Goal: Task Accomplishment & Management: Manage account settings

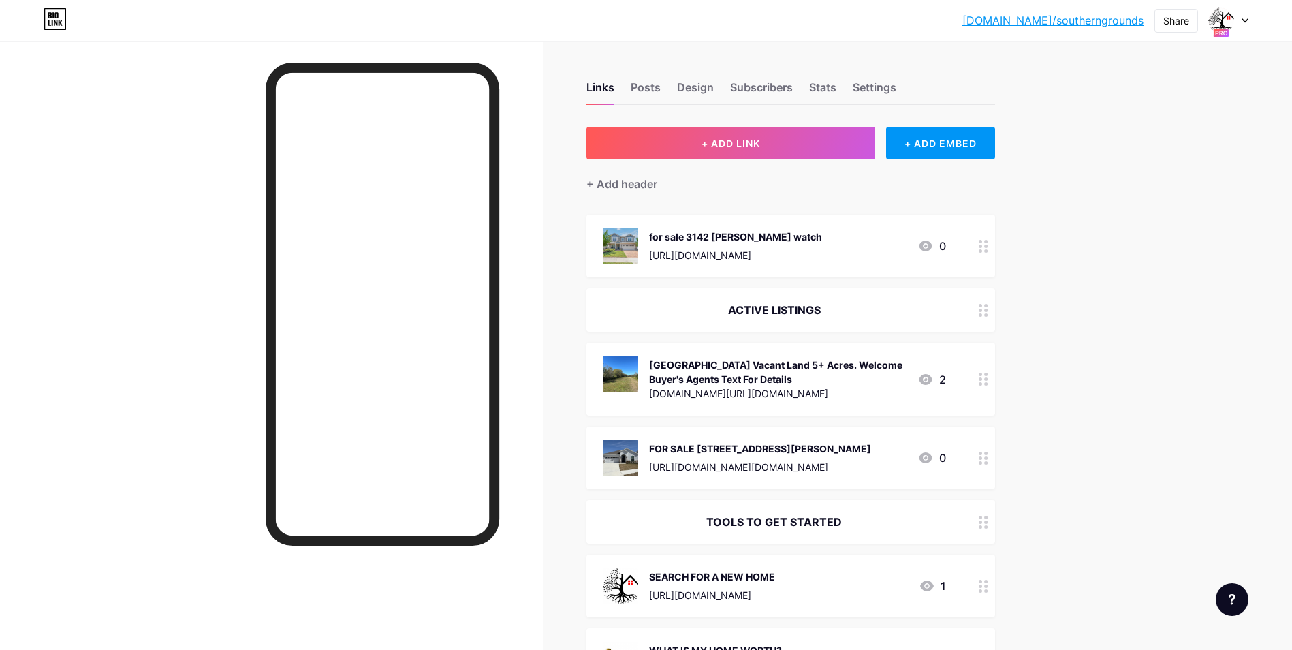
click at [987, 381] on circle at bounding box center [985, 378] width 3 height 3
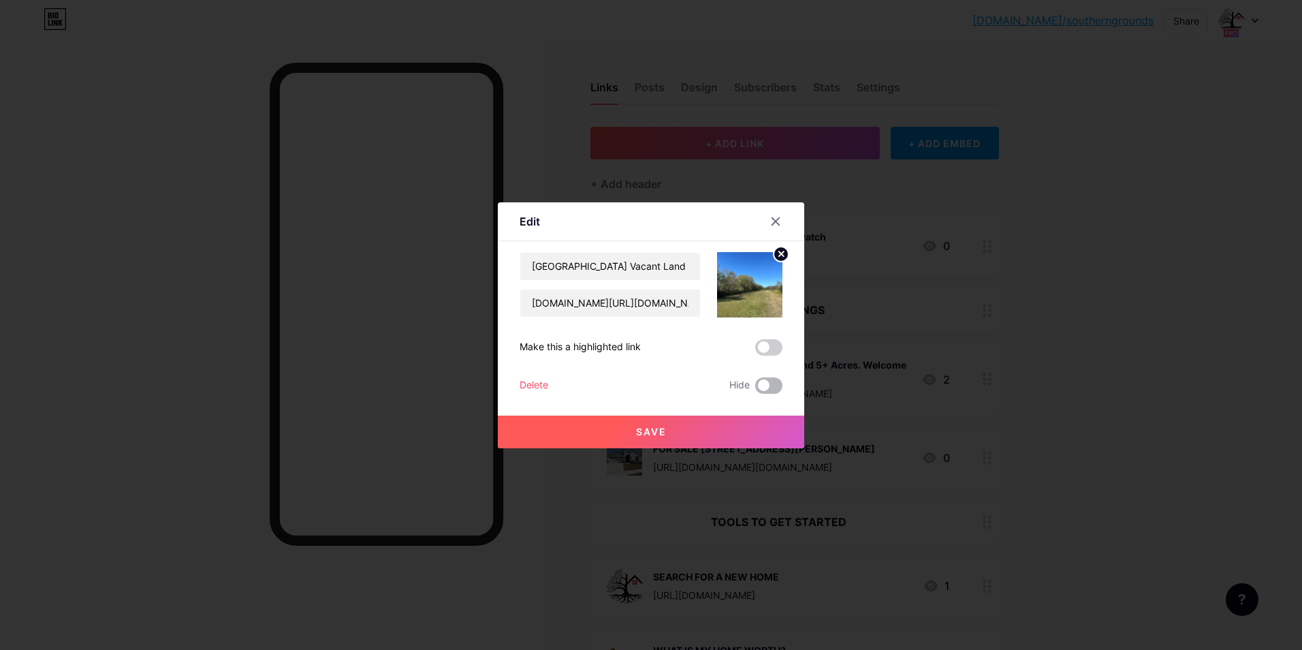
click at [763, 385] on span at bounding box center [768, 385] width 27 height 16
click at [755, 389] on input "checkbox" at bounding box center [755, 389] width 0 height 0
click at [715, 427] on button "Save" at bounding box center [651, 431] width 306 height 33
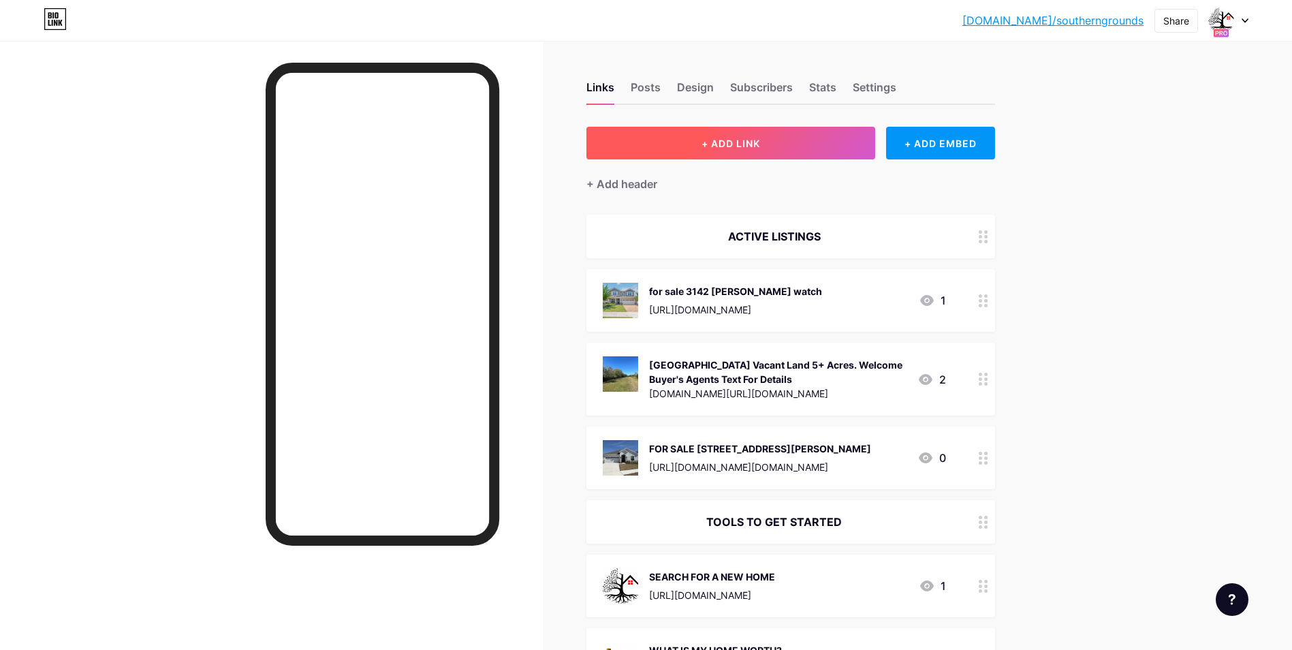
click at [771, 147] on button "+ ADD LINK" at bounding box center [730, 143] width 289 height 33
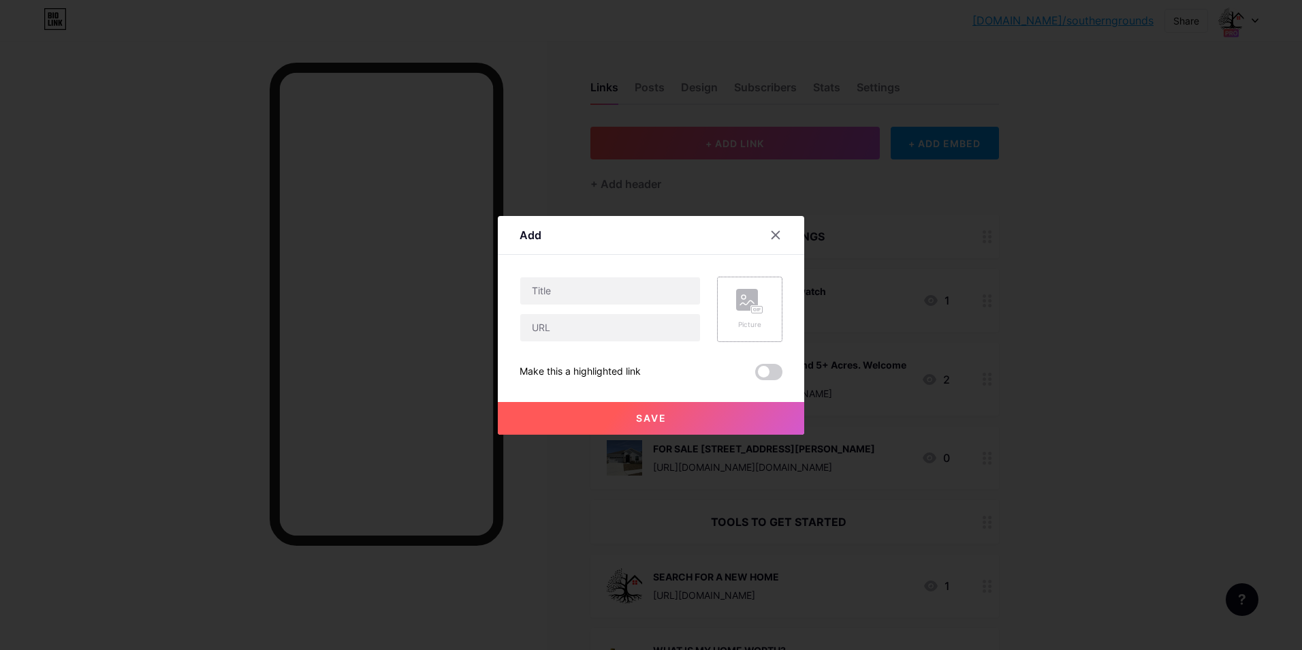
click at [748, 304] on rect at bounding box center [747, 300] width 22 height 22
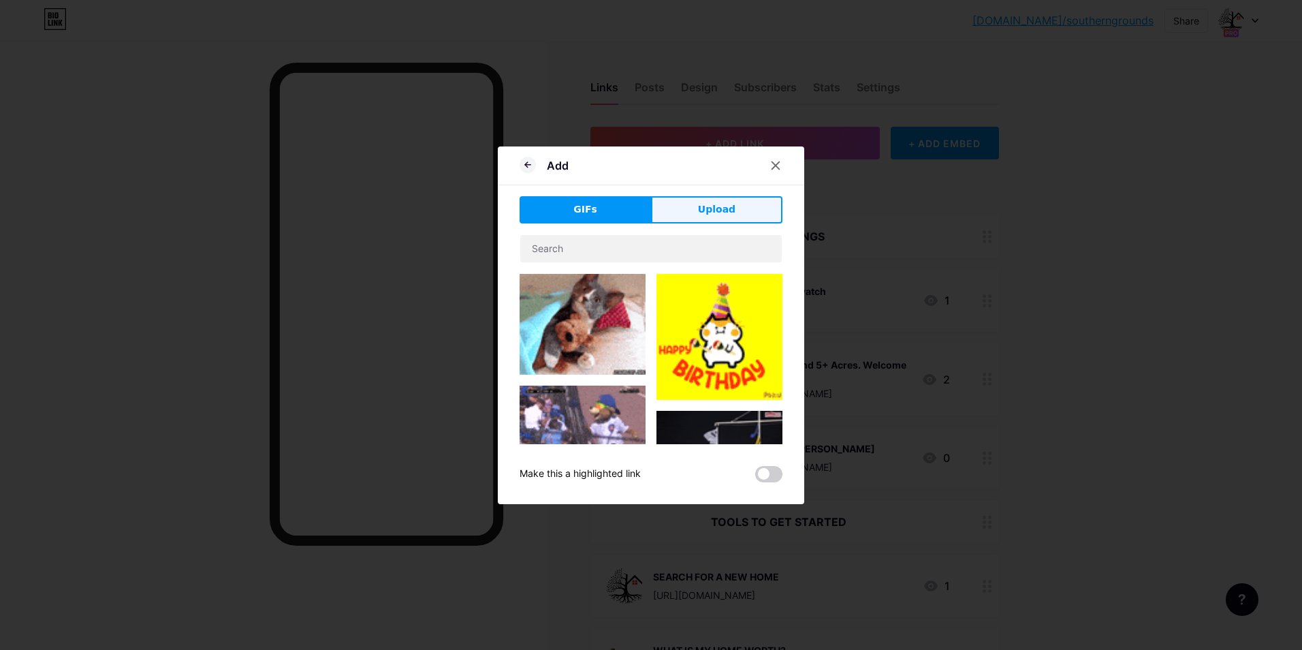
click at [700, 205] on span "Upload" at bounding box center [716, 209] width 37 height 14
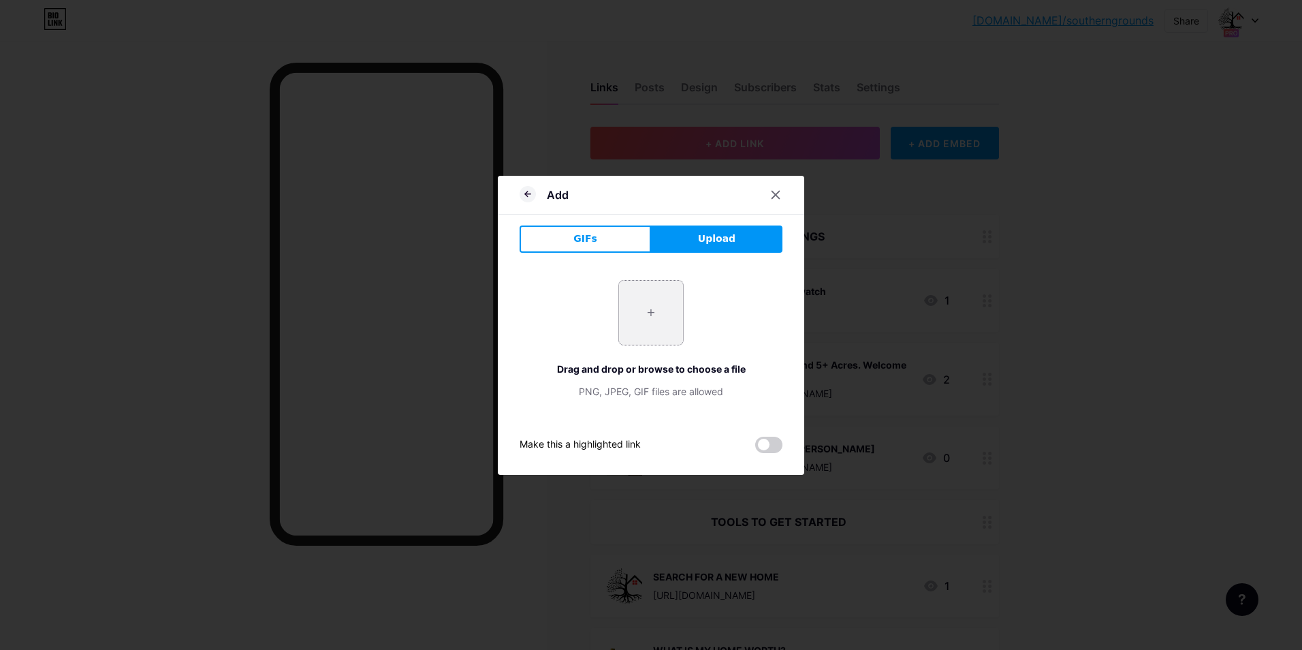
click at [634, 309] on input "file" at bounding box center [651, 313] width 64 height 64
type input "C:\fakepath\IMG_8658.jpg"
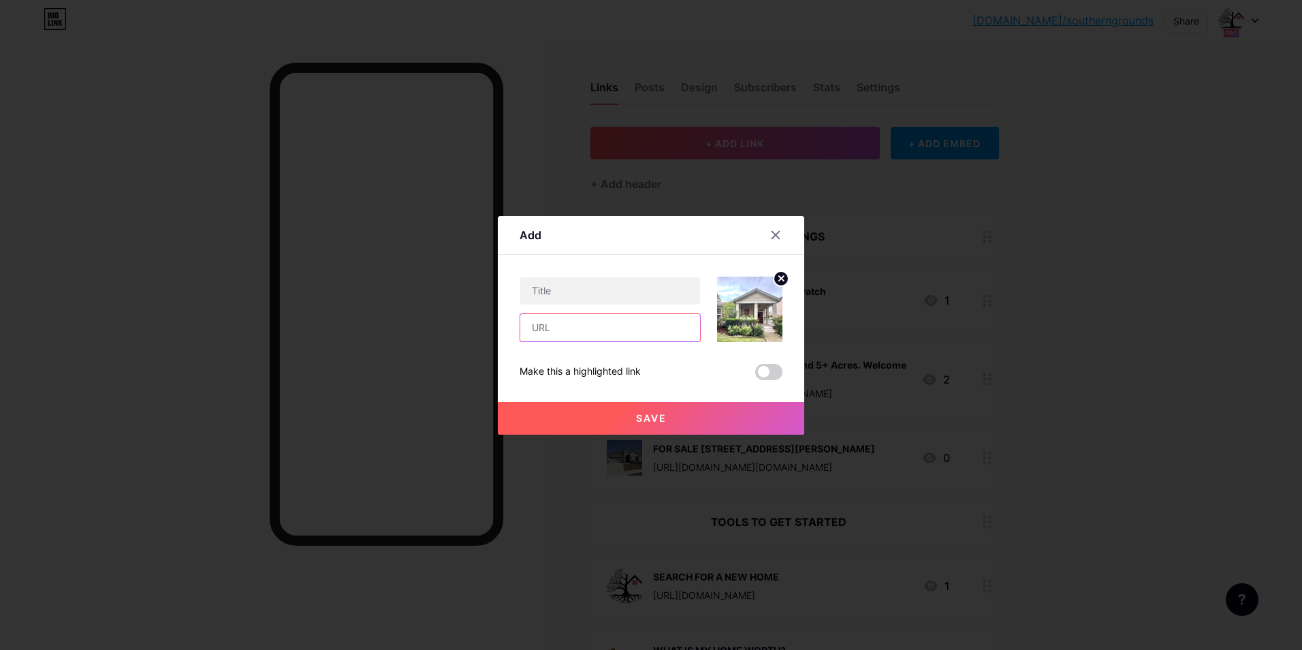
click at [567, 323] on input "text" at bounding box center [610, 327] width 180 height 27
paste input "[URL][DOMAIN_NAME][DOMAIN_NAME]"
type input "[URL][DOMAIN_NAME][DOMAIN_NAME]"
click at [653, 415] on span "Save" at bounding box center [651, 418] width 31 height 12
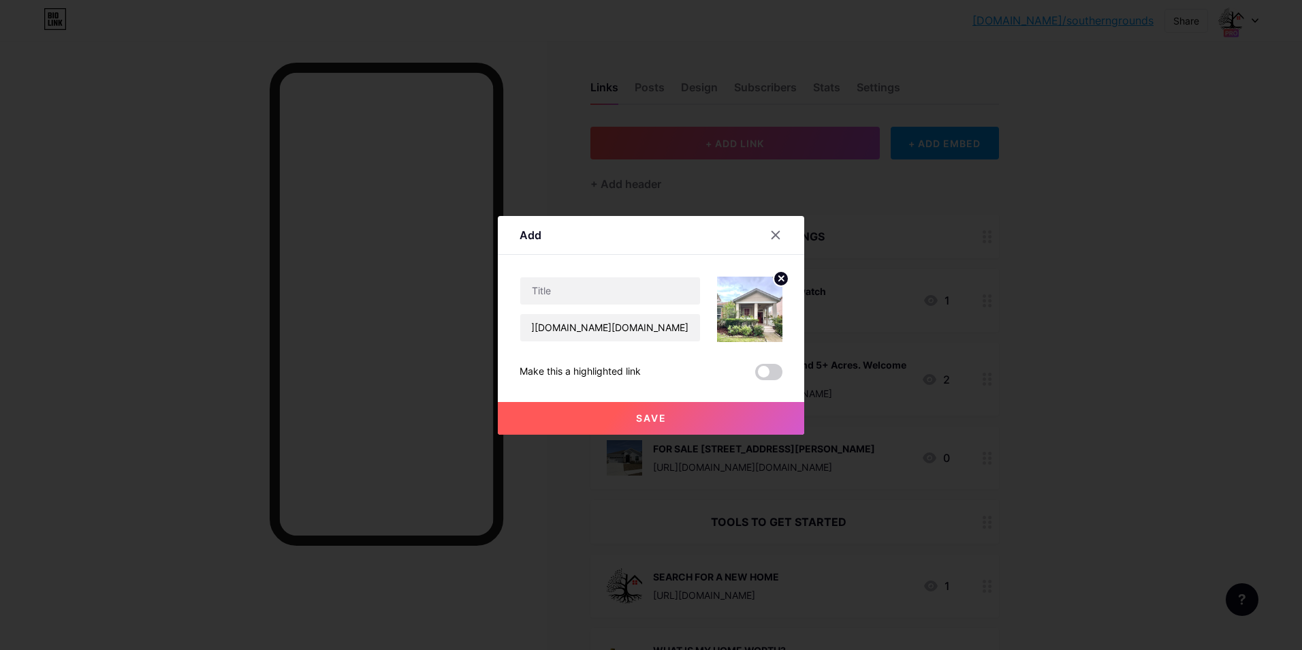
scroll to position [0, 0]
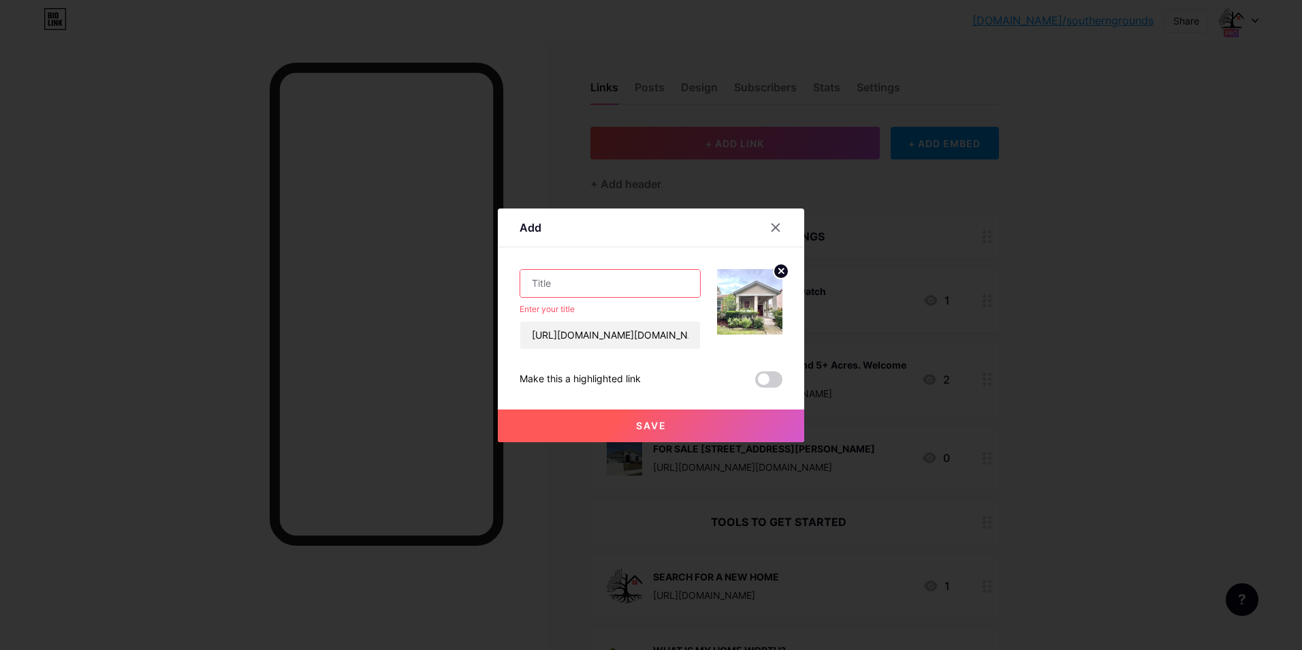
click at [607, 285] on input "text" at bounding box center [610, 283] width 180 height 27
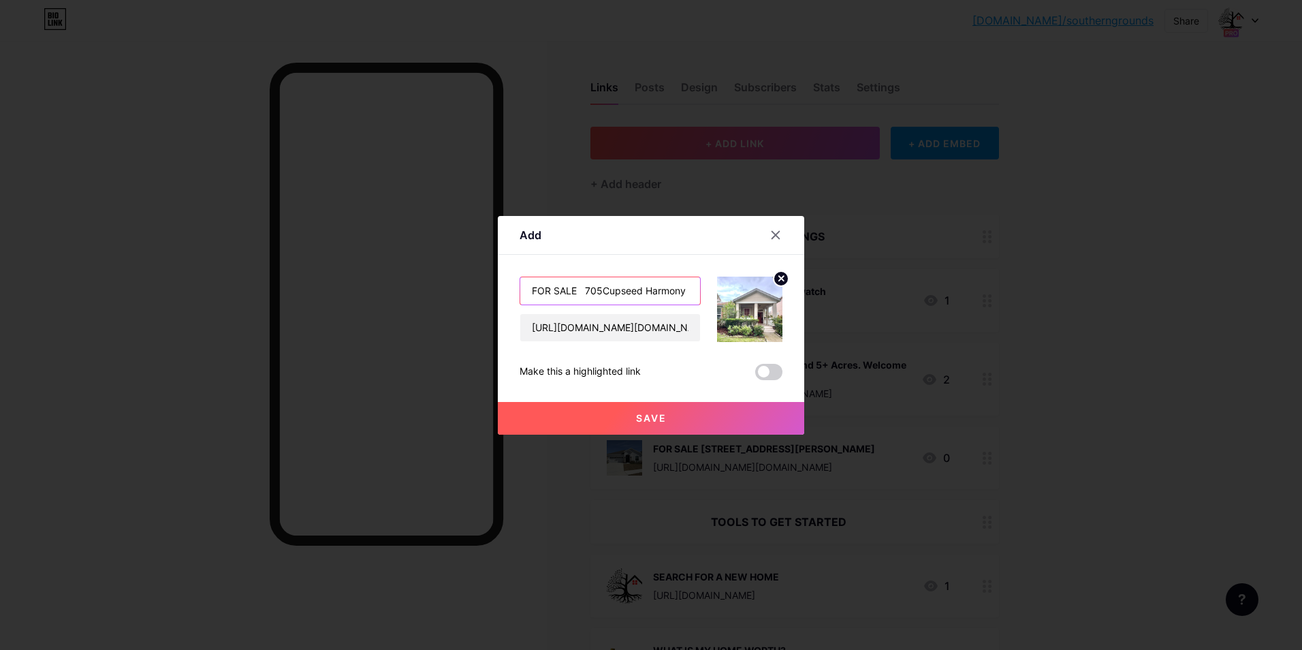
click at [603, 293] on input "FOR SALE 705Cupseed Harmony" at bounding box center [610, 290] width 180 height 27
click at [592, 289] on input "FOR SALE 705 Cupseed Harmony" at bounding box center [610, 290] width 180 height 27
type input "FOR SALE 7005 Cupseed Harmony"
click at [625, 416] on button "Save" at bounding box center [651, 418] width 306 height 33
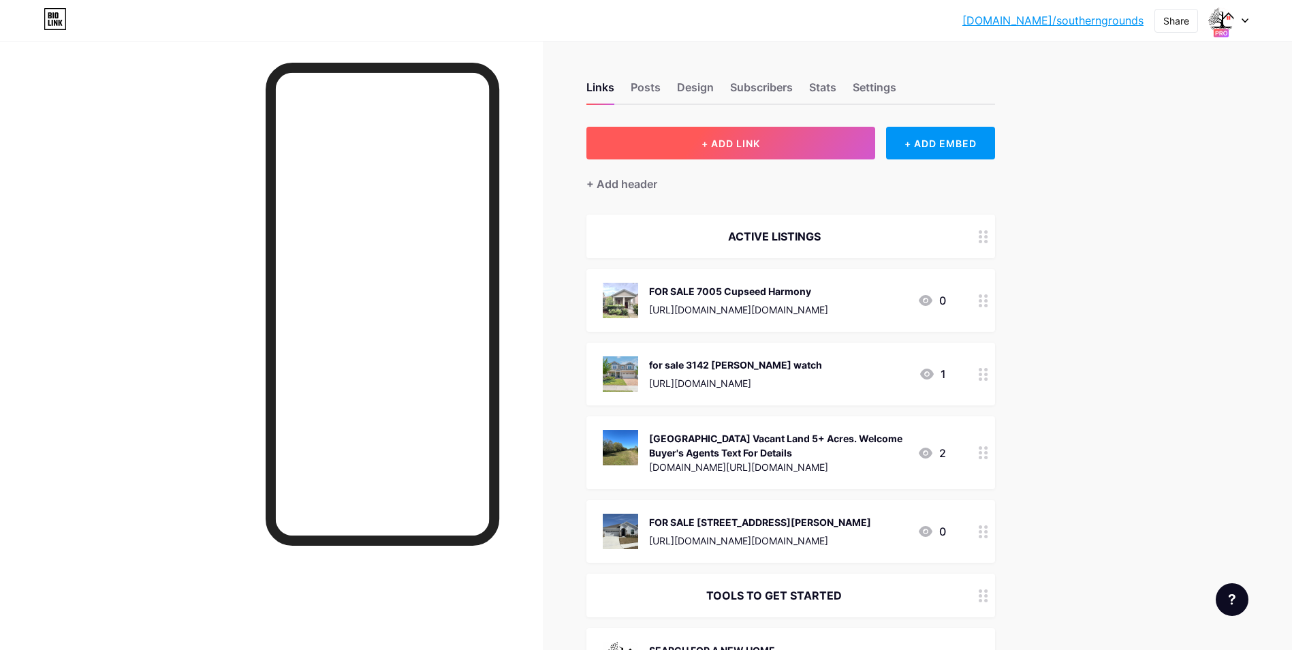
click at [755, 141] on span "+ ADD LINK" at bounding box center [730, 144] width 59 height 12
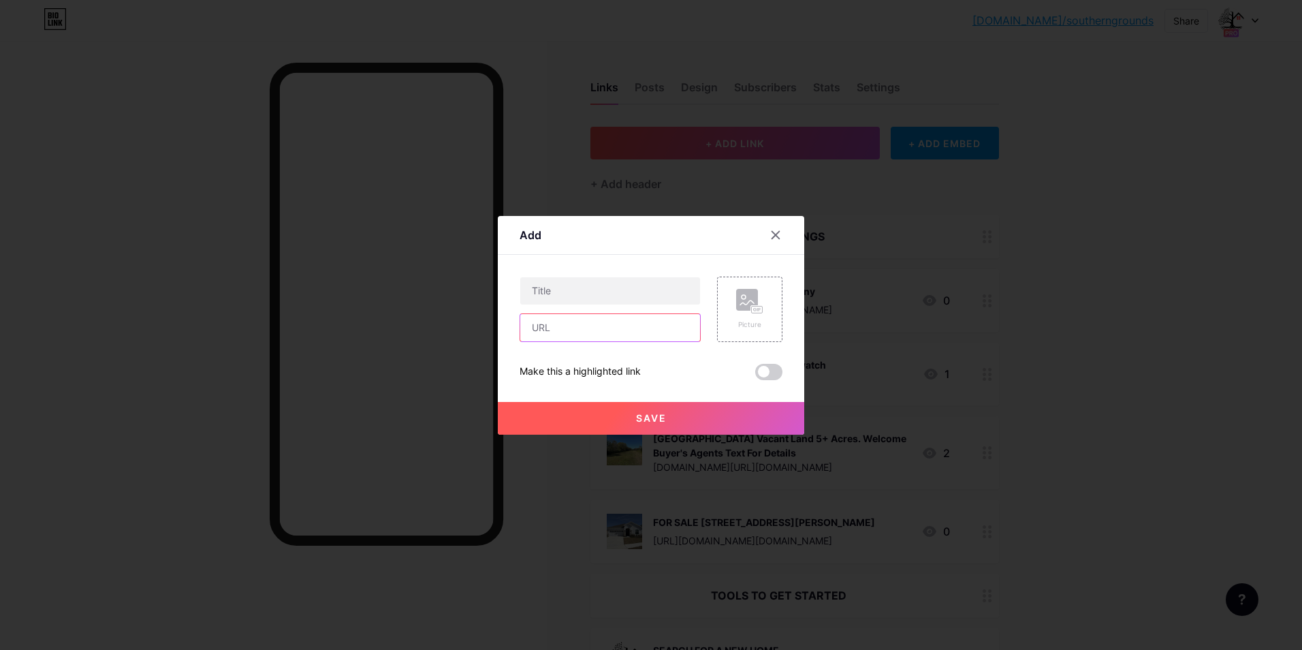
click at [612, 328] on input "text" at bounding box center [610, 327] width 180 height 27
drag, startPoint x: 612, startPoint y: 328, endPoint x: 648, endPoint y: 281, distance: 59.2
click at [648, 281] on input "text" at bounding box center [610, 290] width 180 height 27
click at [742, 310] on rect at bounding box center [747, 300] width 22 height 22
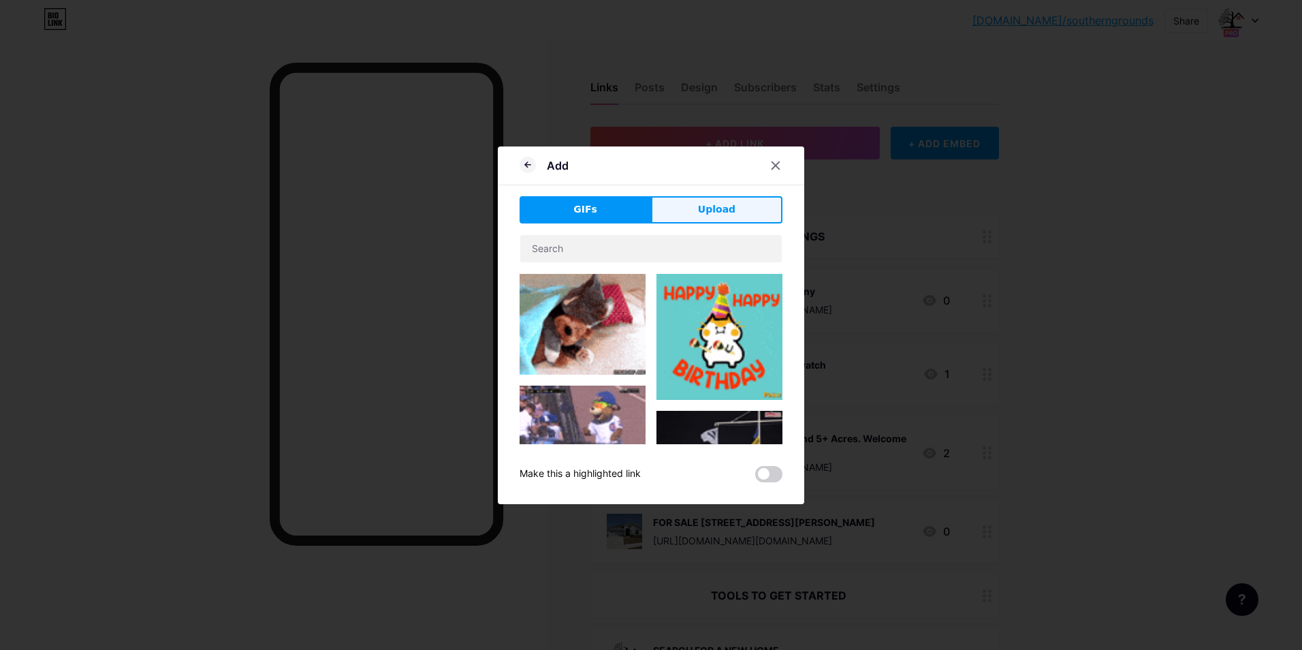
click at [707, 218] on button "Upload" at bounding box center [716, 209] width 131 height 27
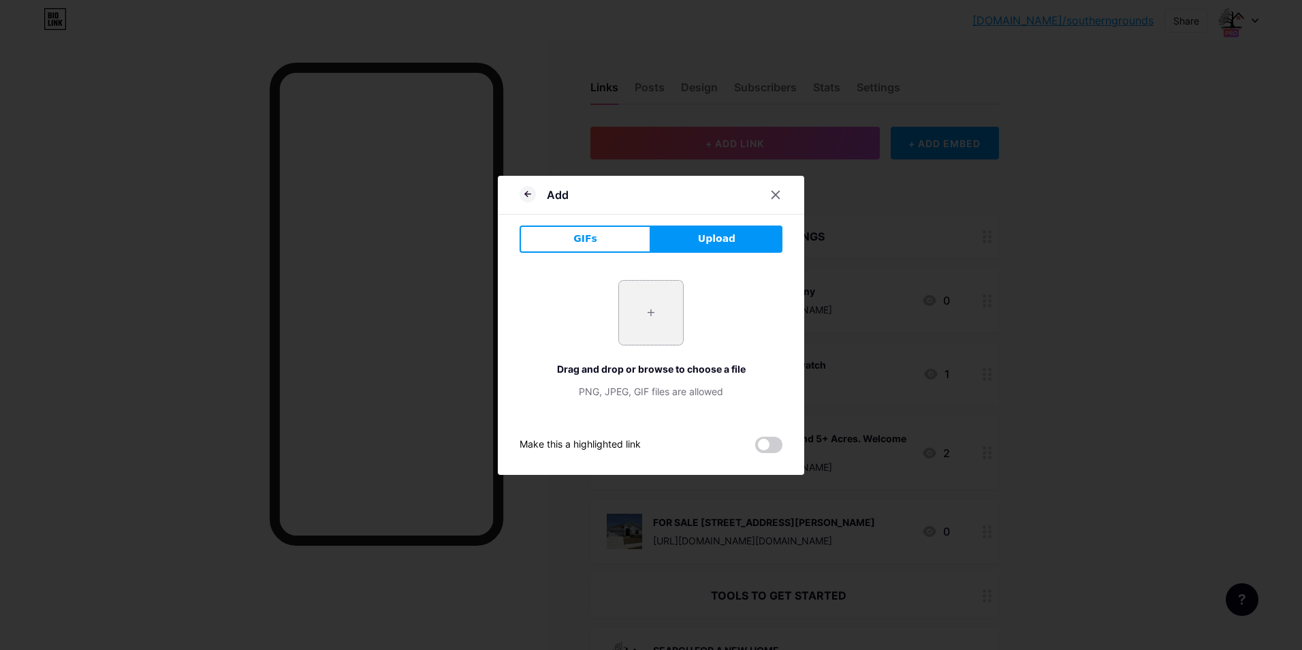
click at [661, 318] on input "file" at bounding box center [651, 313] width 64 height 64
type input "C:\fakepath\002.JPG"
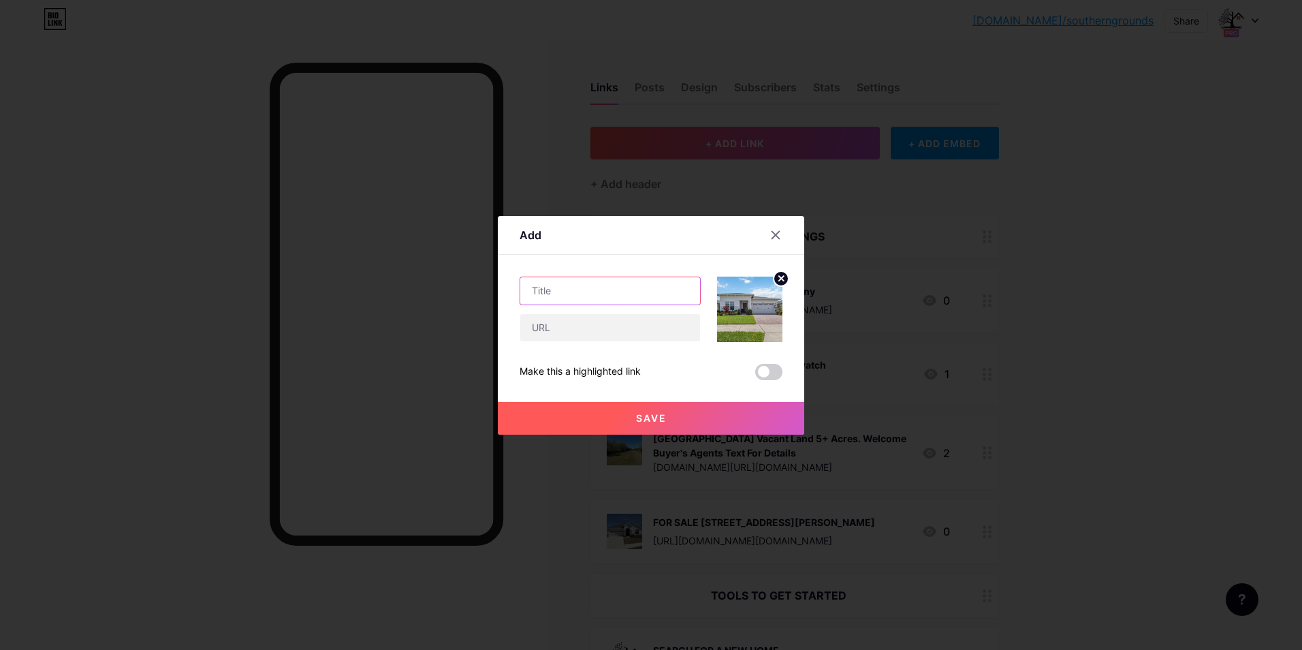
click at [605, 290] on input "text" at bounding box center [610, 290] width 180 height 27
drag, startPoint x: 652, startPoint y: 291, endPoint x: 611, endPoint y: 297, distance: 41.3
click at [611, 297] on input "FOR SALE 2621 redBlush" at bounding box center [610, 290] width 180 height 27
type input "FOR SALE 2621 Redblush Terr [GEOGRAPHIC_DATA]"
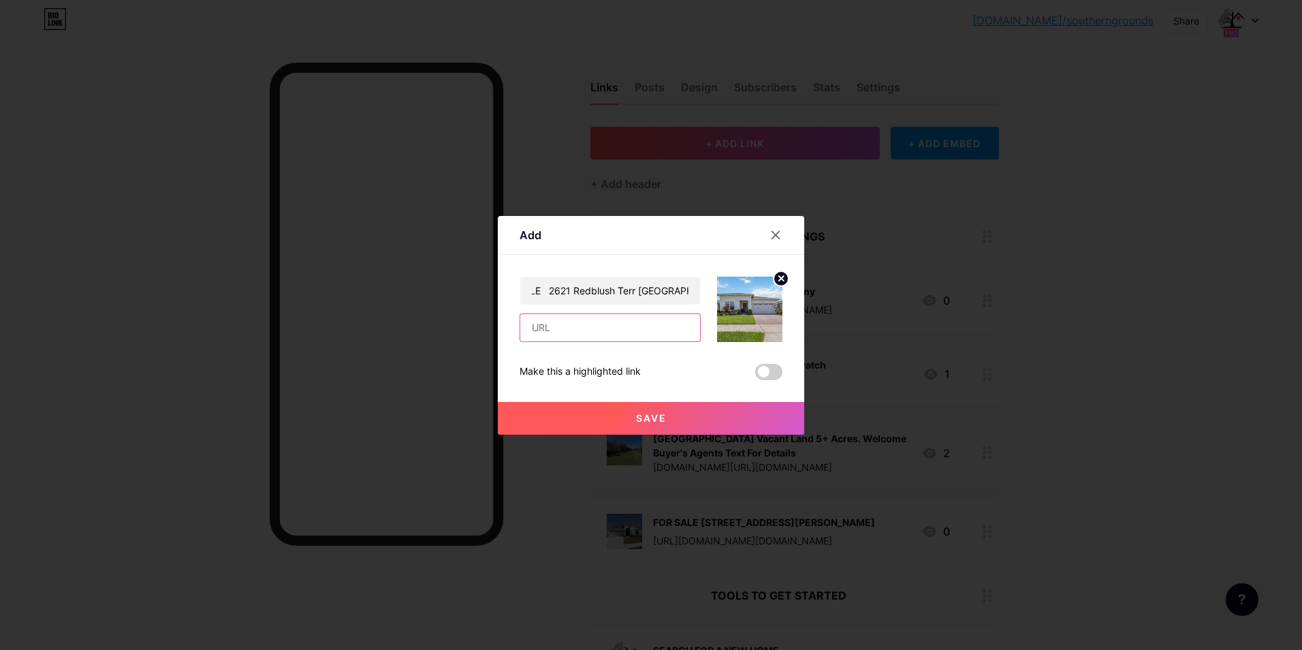
click at [547, 321] on input "text" at bounding box center [610, 327] width 180 height 27
click at [576, 326] on input "text" at bounding box center [610, 327] width 180 height 27
paste input "[URL][DOMAIN_NAME][DOMAIN_NAME]"
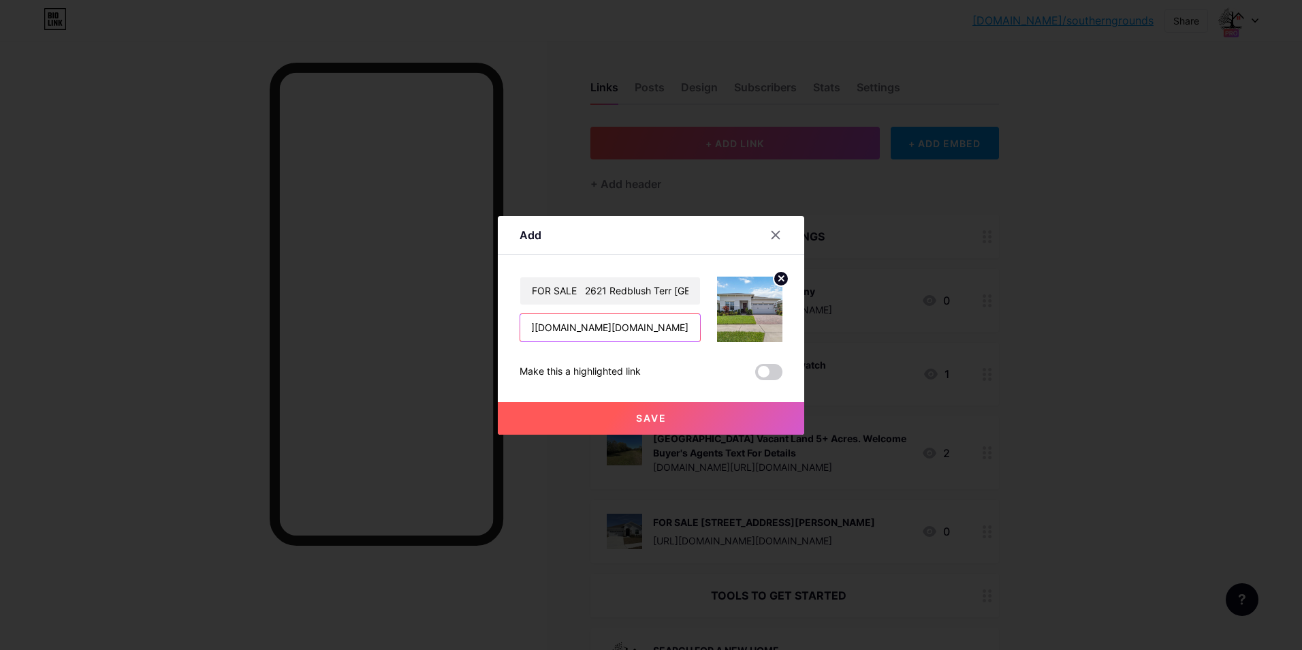
type input "[URL][DOMAIN_NAME][DOMAIN_NAME]"
click at [636, 421] on span "Save" at bounding box center [651, 418] width 31 height 12
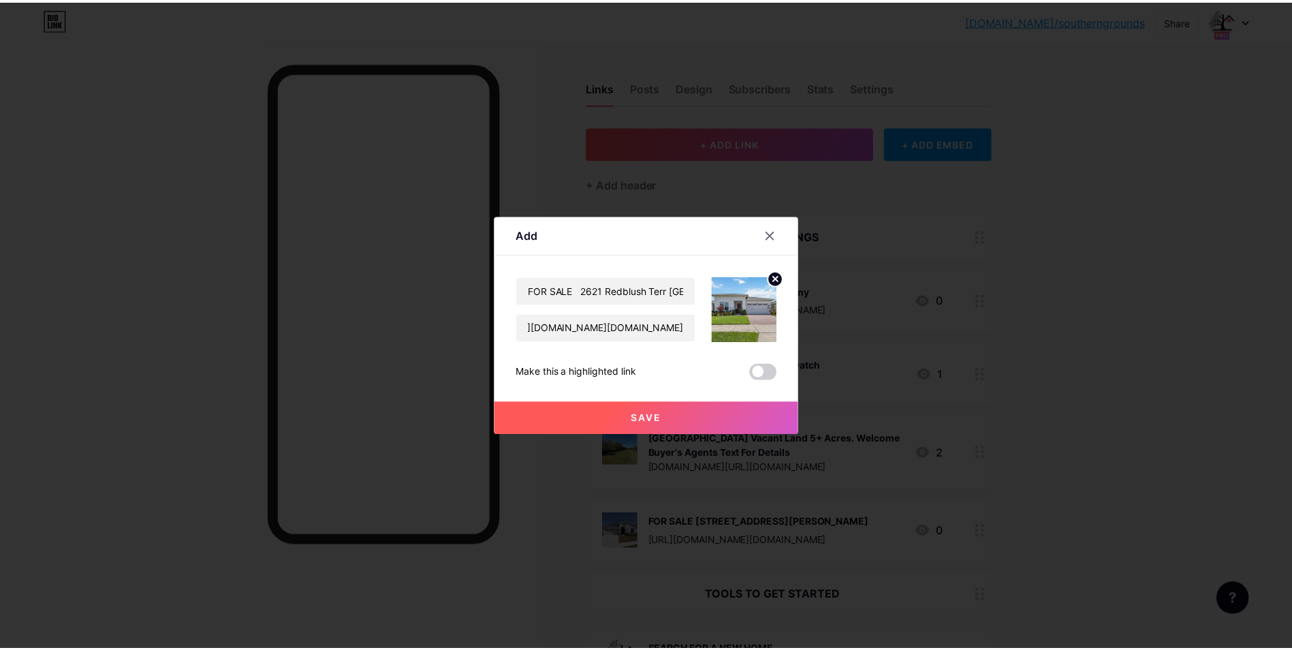
scroll to position [0, 0]
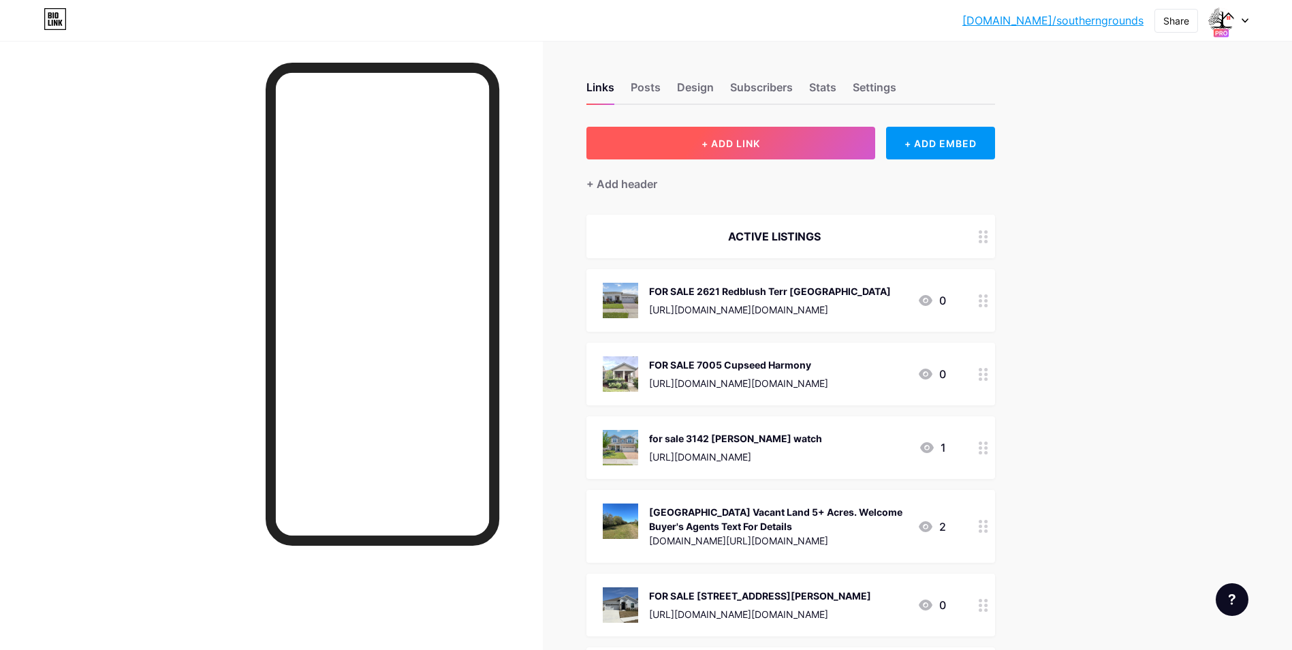
click at [727, 144] on span "+ ADD LINK" at bounding box center [730, 144] width 59 height 12
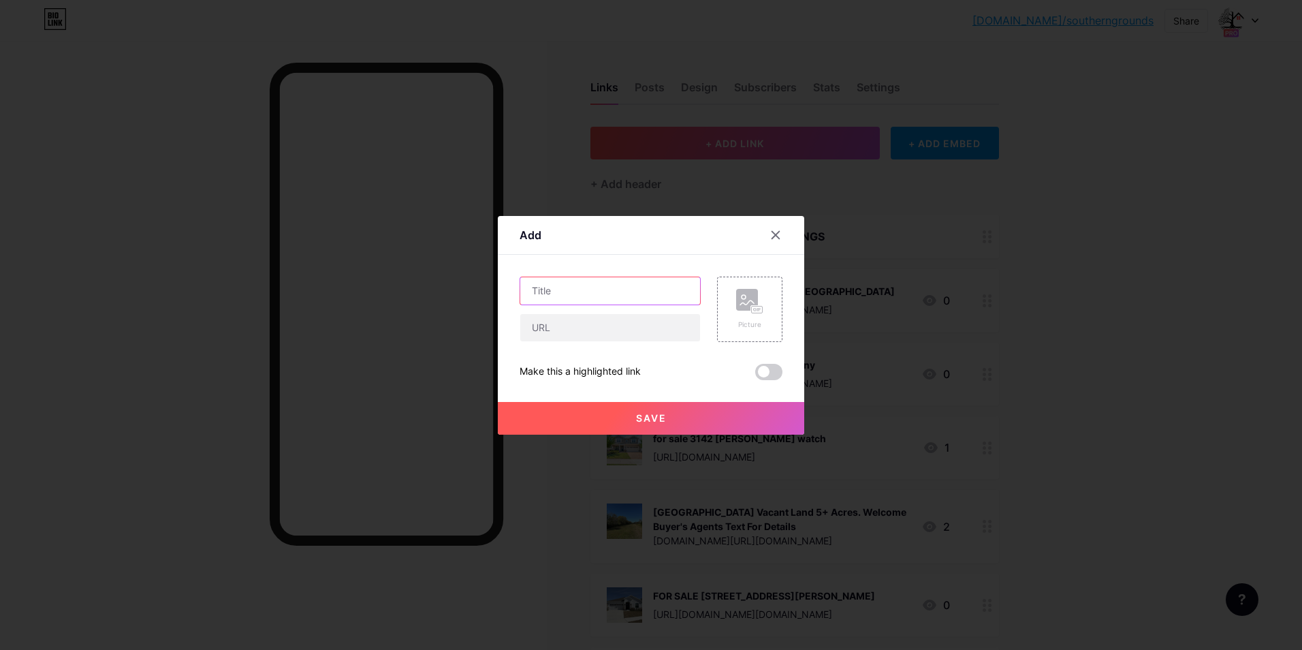
click at [588, 289] on input "text" at bounding box center [610, 290] width 180 height 27
click at [532, 290] on input "2772 [GEOGRAPHIC_DATA]" at bounding box center [610, 290] width 180 height 27
type input "FOR SALE [STREET_ADDRESS]"
click at [747, 314] on div "Picture" at bounding box center [749, 309] width 27 height 41
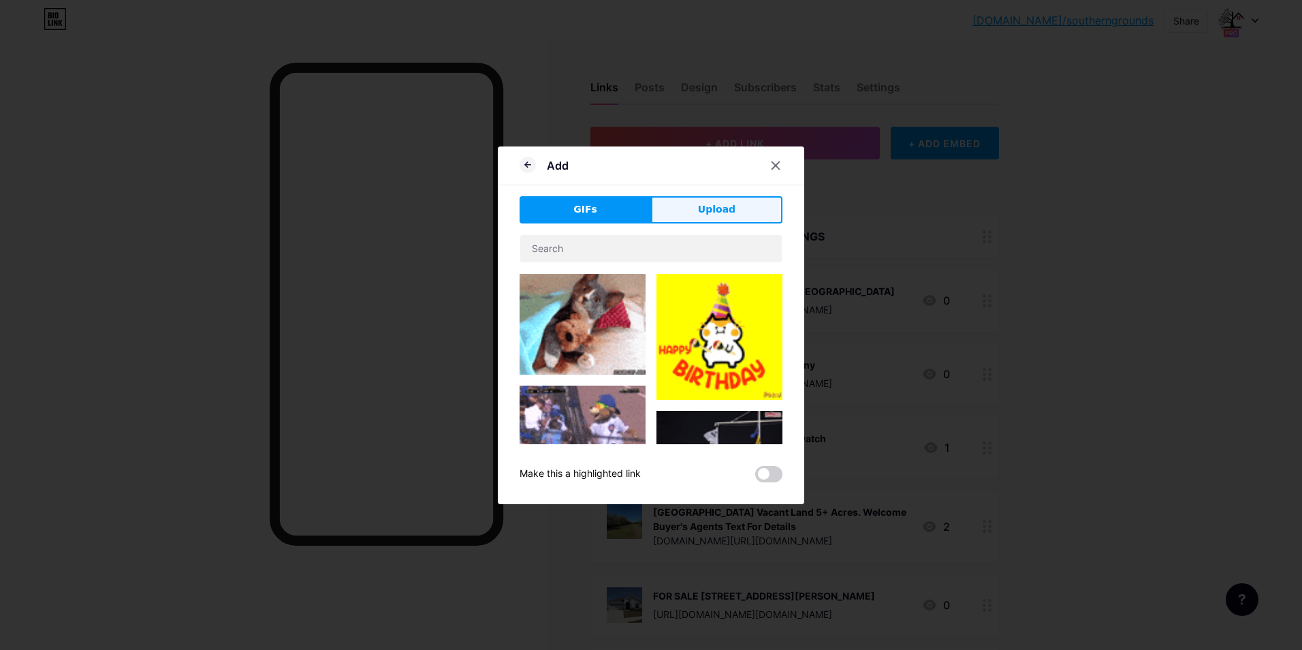
click at [731, 208] on span "Upload" at bounding box center [716, 209] width 37 height 14
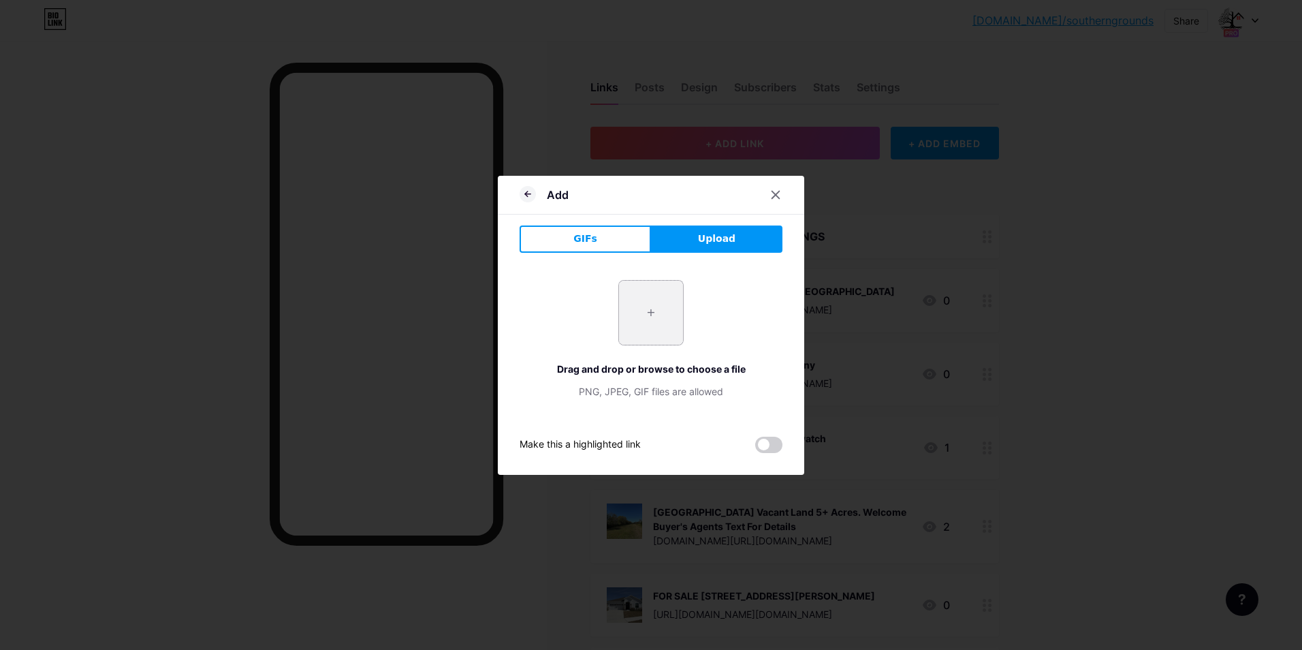
click at [650, 331] on input "file" at bounding box center [651, 313] width 64 height 64
type input "C:\fakepath\2772 1.jpg"
click at [775, 191] on icon at bounding box center [775, 194] width 11 height 11
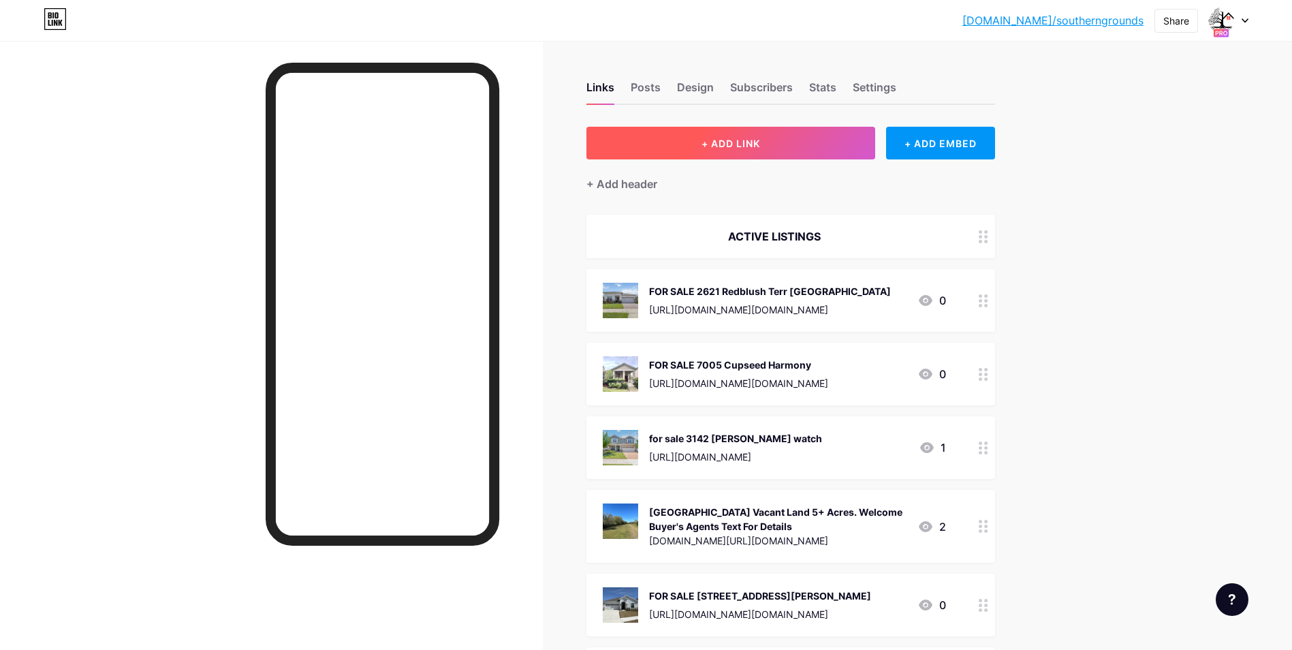
click at [715, 148] on span "+ ADD LINK" at bounding box center [730, 144] width 59 height 12
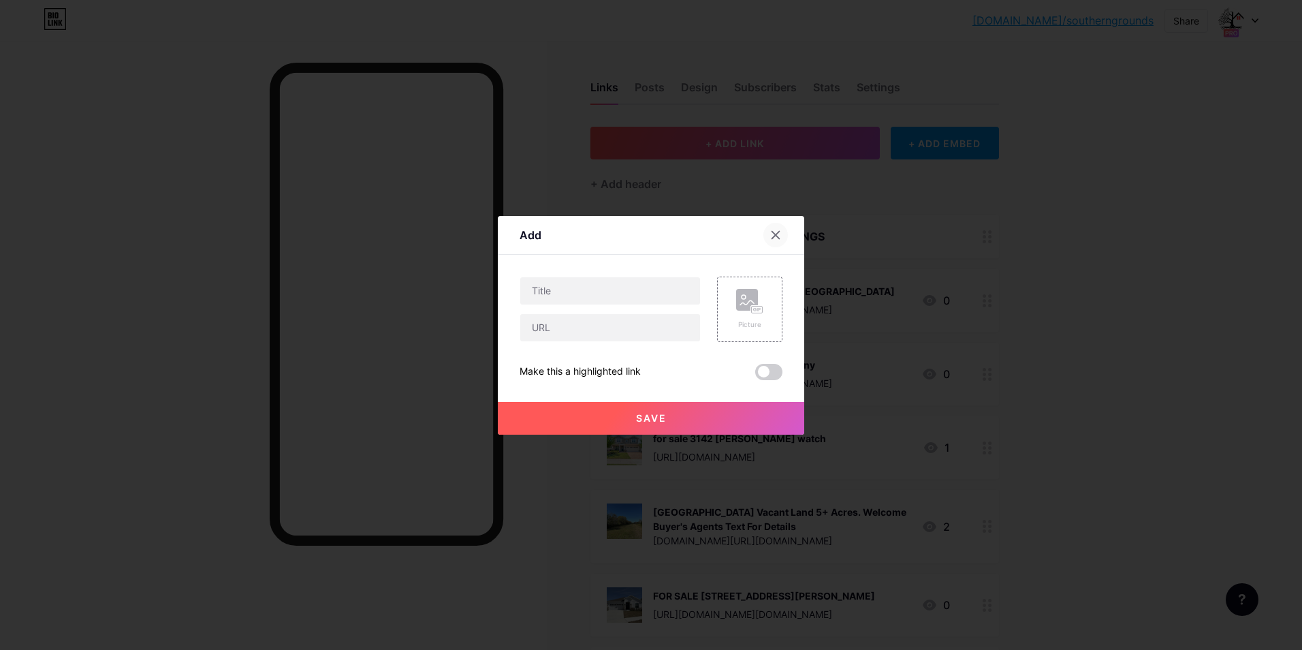
click at [774, 234] on icon at bounding box center [775, 234] width 11 height 11
